Goal: Task Accomplishment & Management: Manage account settings

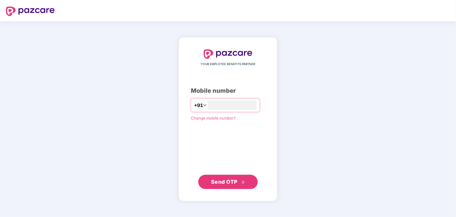
type input "*"
click at [220, 176] on button "Send OTP" at bounding box center [227, 182] width 59 height 14
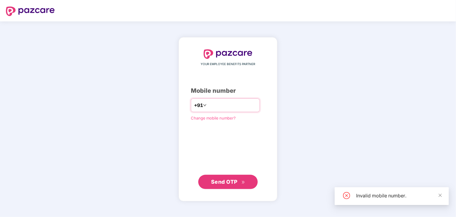
click at [227, 100] on input "number" at bounding box center [232, 105] width 49 height 10
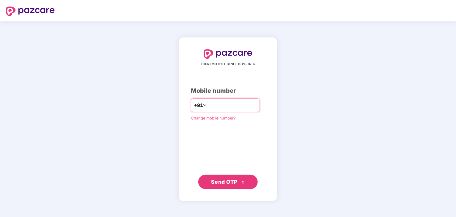
type input "**********"
click at [217, 178] on span "Send OTP" at bounding box center [228, 181] width 34 height 8
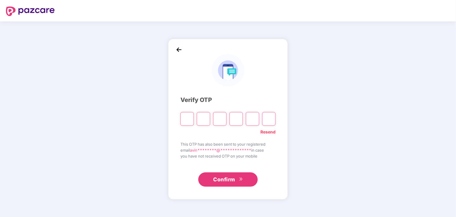
type input "*"
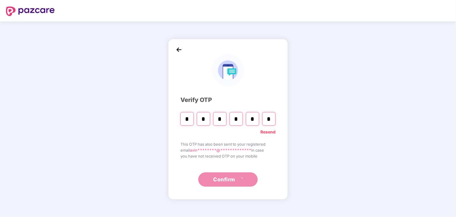
type input "*"
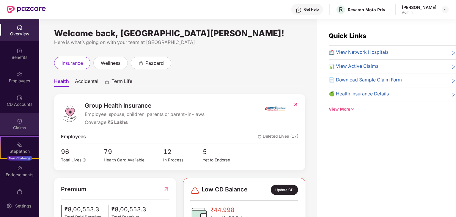
click at [21, 120] on img at bounding box center [20, 121] width 6 height 6
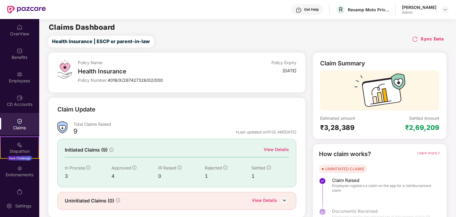
click at [280, 148] on div "View Details" at bounding box center [276, 149] width 25 height 7
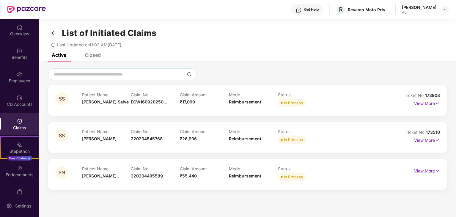
click at [430, 168] on p "View More" at bounding box center [427, 170] width 26 height 8
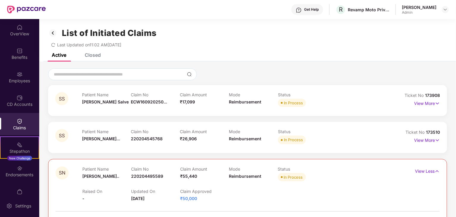
click at [429, 144] on div "View More" at bounding box center [427, 141] width 26 height 10
click at [426, 142] on p "View More" at bounding box center [427, 140] width 26 height 8
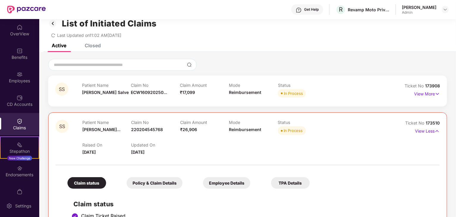
scroll to position [9, 0]
click at [426, 98] on div "View More" at bounding box center [427, 94] width 26 height 10
click at [424, 95] on p "View More" at bounding box center [427, 93] width 26 height 8
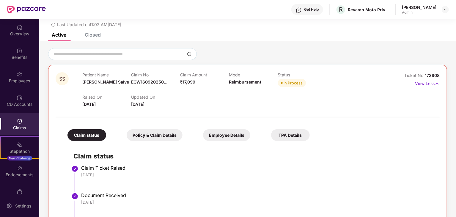
scroll to position [20, 0]
click at [18, 176] on div "Endorsements" at bounding box center [19, 175] width 39 height 6
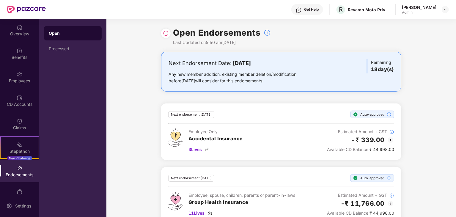
scroll to position [13, 0]
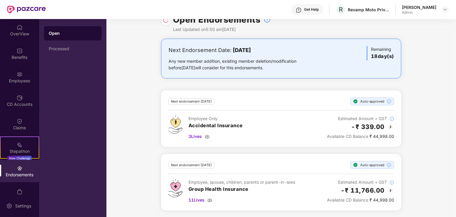
click at [225, 156] on div "Next endorsement [DATE] Auto-approved Employee, spouse, children, parents or pa…" at bounding box center [281, 182] width 240 height 56
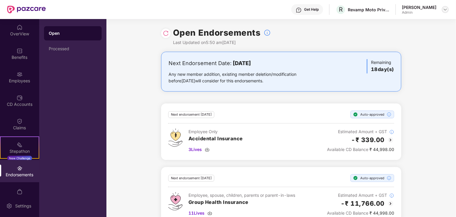
click at [444, 10] on img at bounding box center [445, 9] width 5 height 5
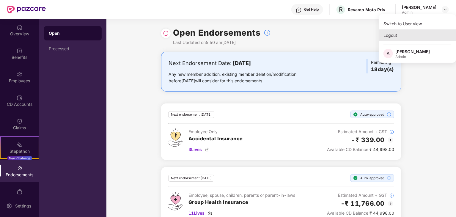
click at [422, 32] on div "Logout" at bounding box center [417, 35] width 77 height 12
